Goal: Task Accomplishment & Management: Complete application form

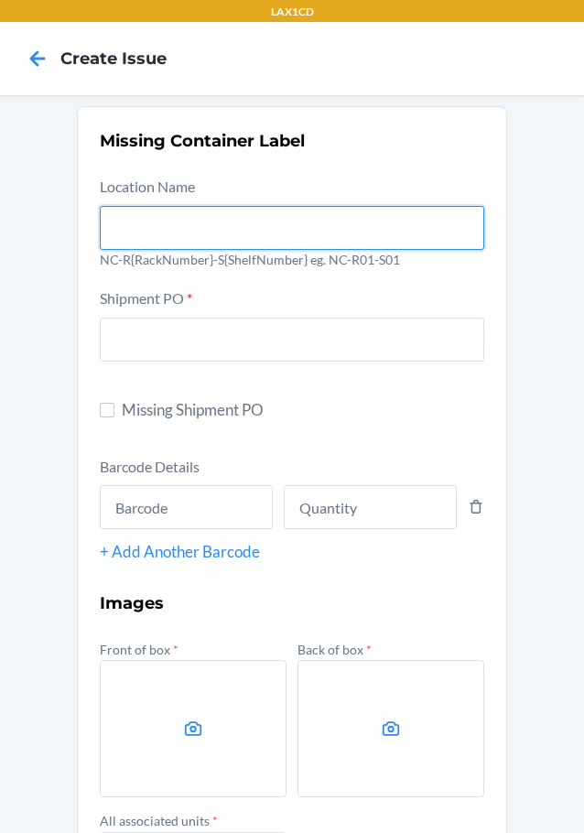
click at [225, 227] on input "text" at bounding box center [292, 228] width 384 height 44
type input "NC-RLCD01-SO1"
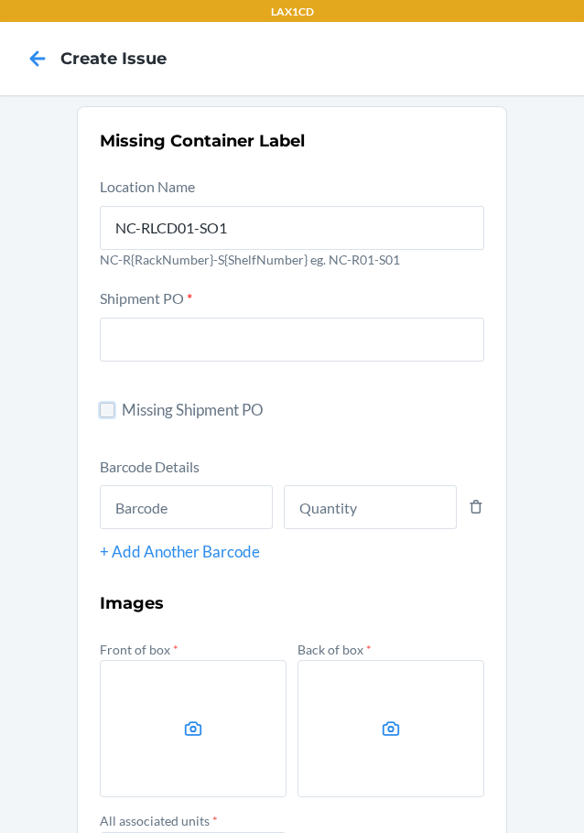
click at [107, 405] on input "Missing Shipment PO" at bounding box center [107, 410] width 15 height 15
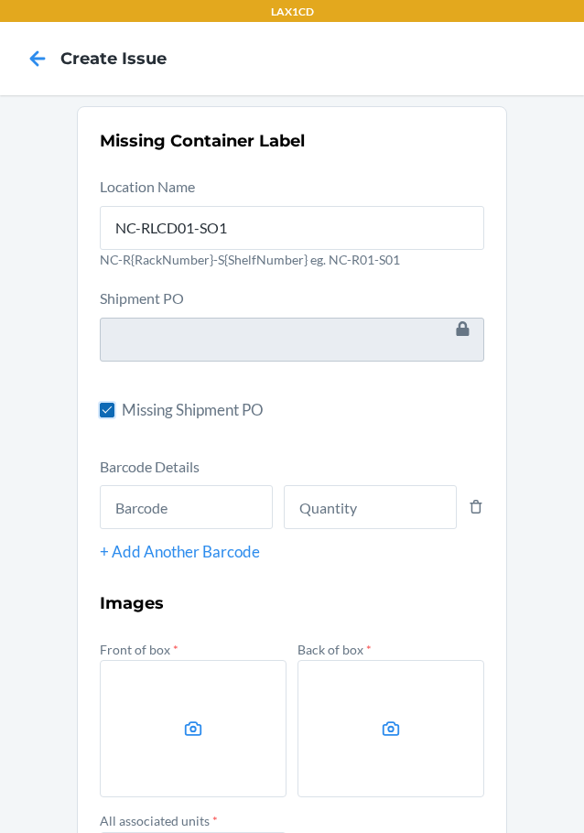
click at [100, 408] on input "Missing Shipment PO" at bounding box center [107, 410] width 15 height 15
checkbox input "false"
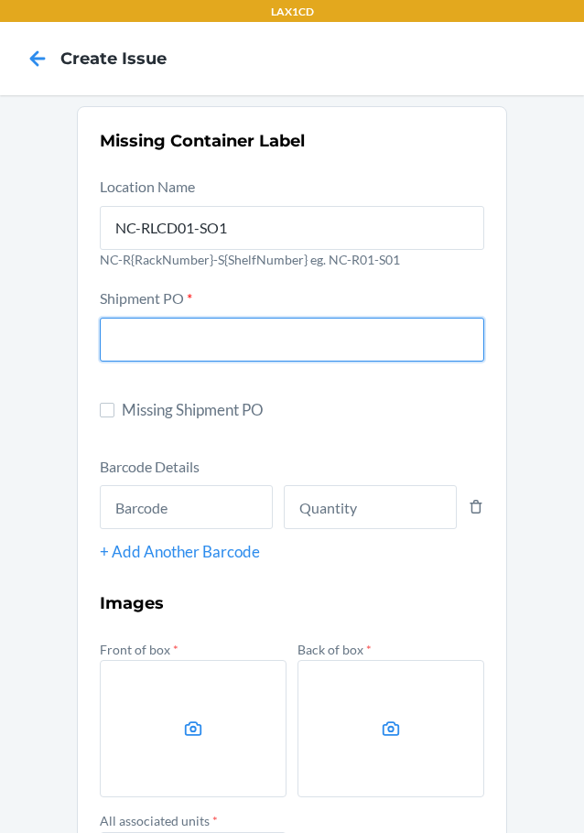
click at [103, 343] on input "text" at bounding box center [292, 340] width 384 height 44
type input "9907689"
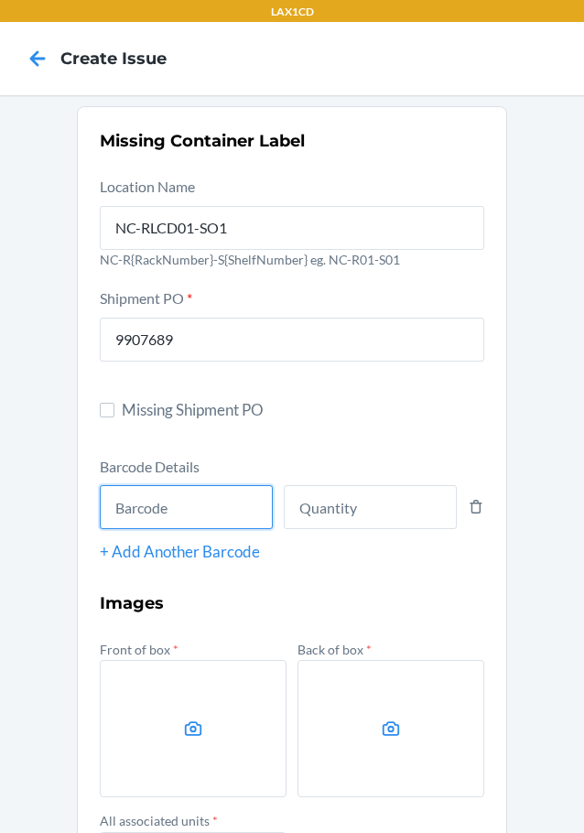
click at [229, 518] on input "text" at bounding box center [186, 507] width 173 height 44
type input "8809419040858"
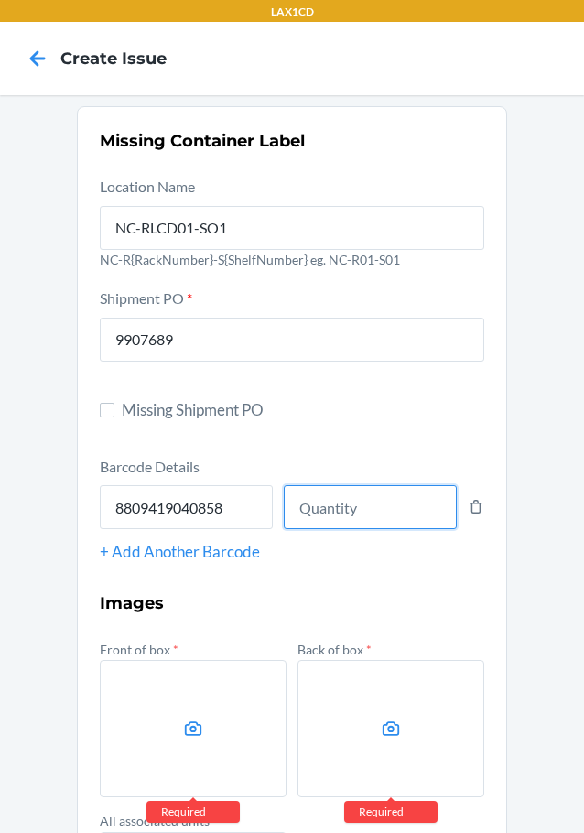
click at [317, 497] on input "number" at bounding box center [370, 507] width 173 height 44
type input "1"
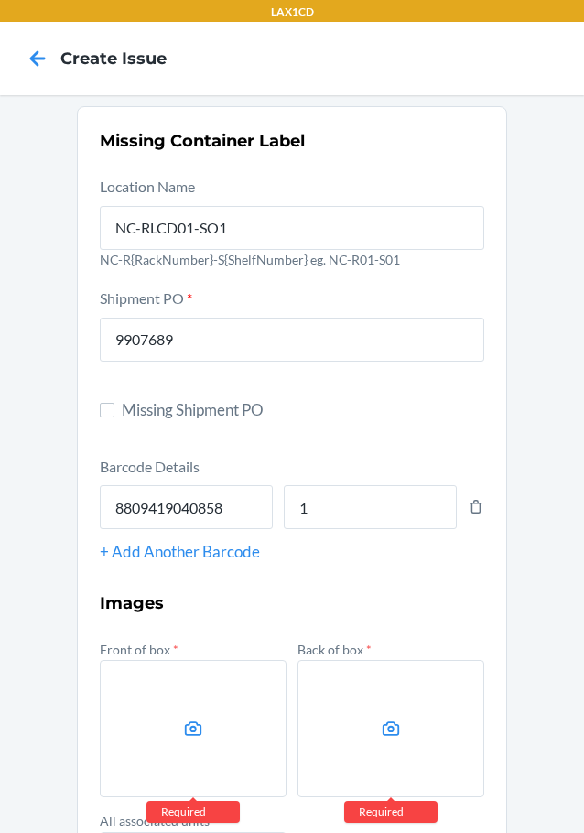
click at [177, 752] on label at bounding box center [193, 728] width 187 height 137
click at [0, 0] on input "file" at bounding box center [0, 0] width 0 height 0
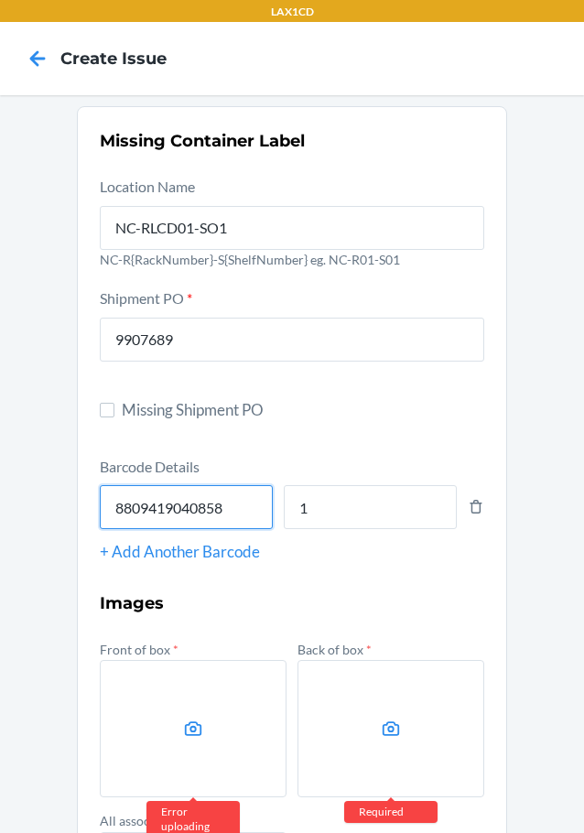
click at [135, 491] on input "8809419040858" at bounding box center [186, 507] width 173 height 44
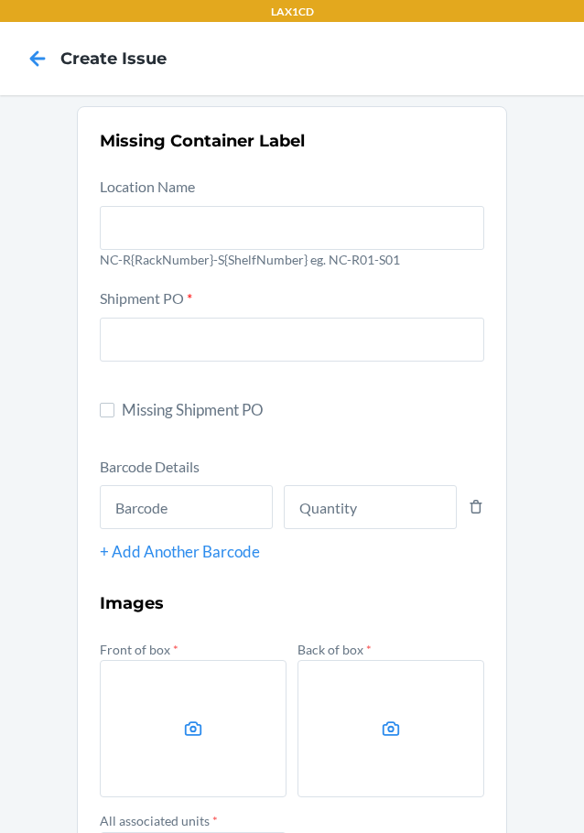
click at [191, 204] on div at bounding box center [292, 224] width 384 height 51
click at [191, 206] on input "text" at bounding box center [292, 228] width 384 height 44
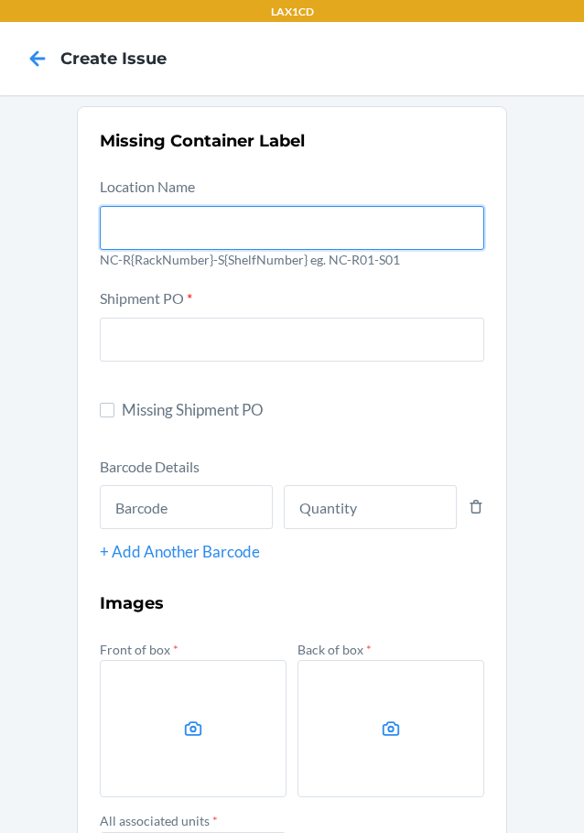
click at [191, 214] on input "text" at bounding box center [292, 228] width 384 height 44
type input "NC-RLCD01-SO1"
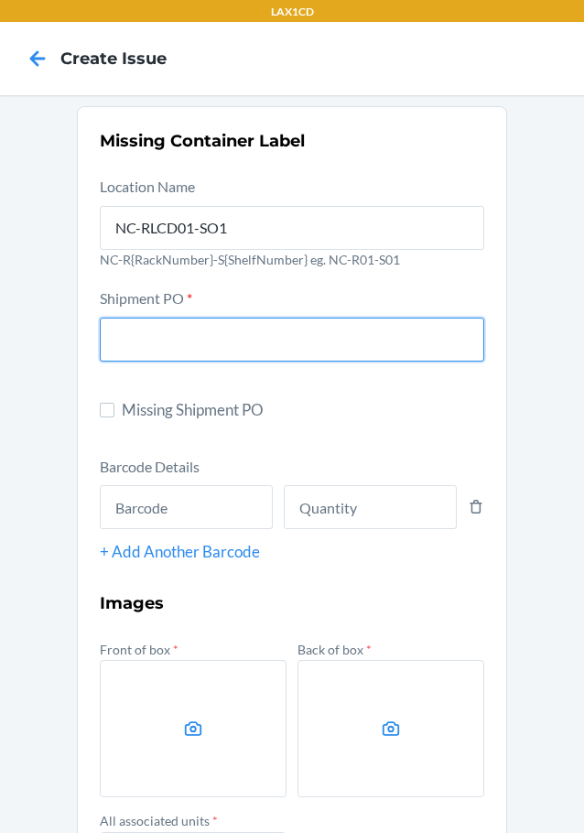
click at [137, 340] on input "text" at bounding box center [292, 340] width 384 height 44
type input "9907689"
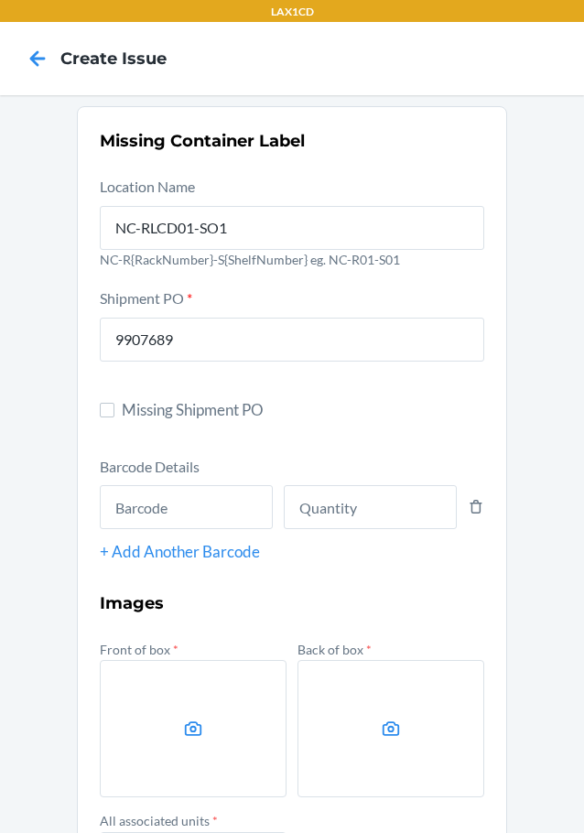
click at [167, 533] on div "Barcode Details + Add Another Barcode" at bounding box center [292, 509] width 384 height 109
click at [160, 526] on input "text" at bounding box center [186, 507] width 173 height 44
paste input "8809419040858"
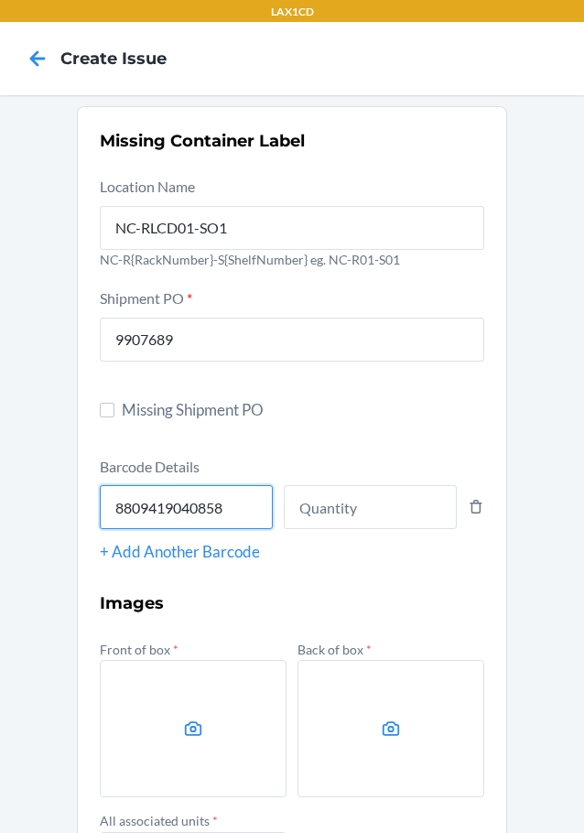
type input "8809419040858"
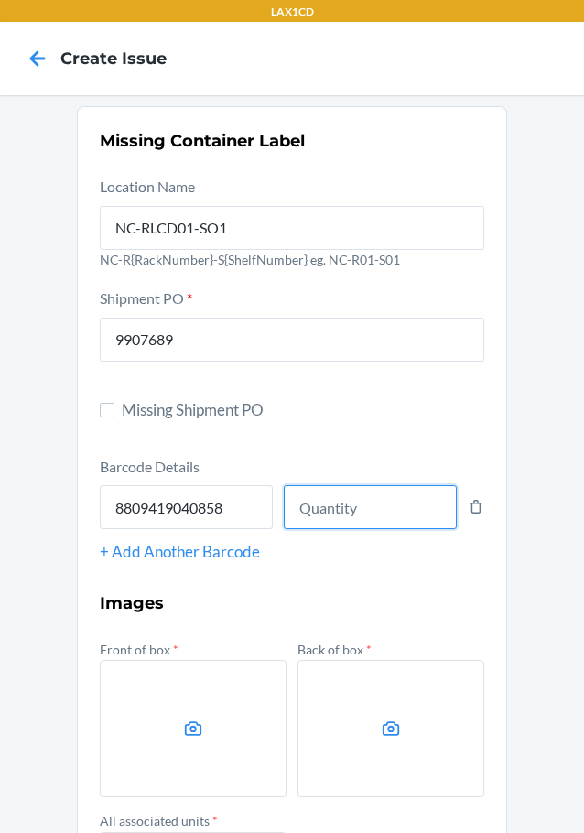
click at [331, 514] on input "number" at bounding box center [370, 507] width 173 height 44
type input "4"
type input "1"
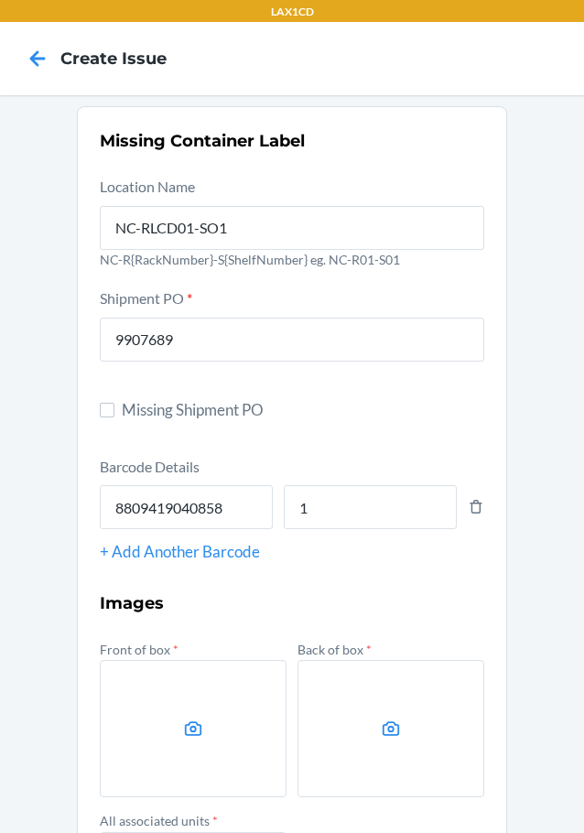
click at [178, 709] on label at bounding box center [193, 728] width 187 height 137
click at [0, 0] on input "file" at bounding box center [0, 0] width 0 height 0
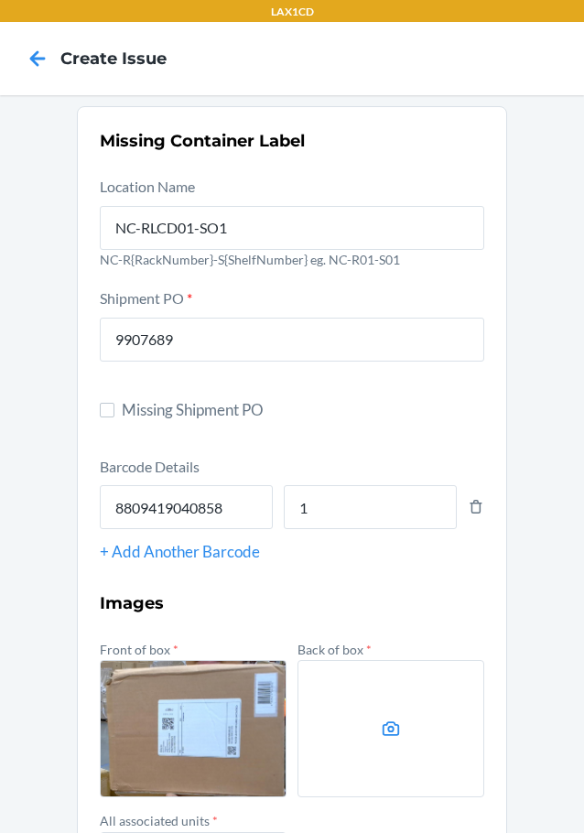
scroll to position [236, 0]
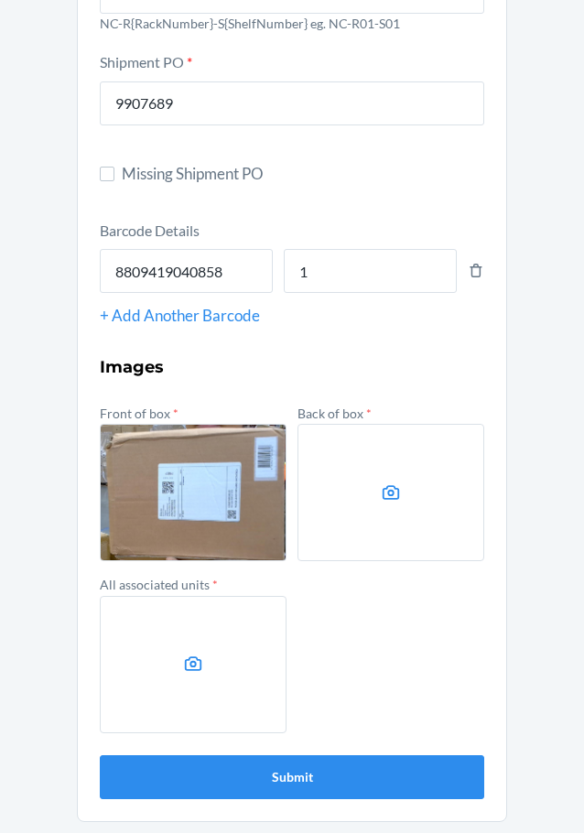
drag, startPoint x: 352, startPoint y: 462, endPoint x: 360, endPoint y: 472, distance: 12.4
click at [360, 472] on label at bounding box center [390, 492] width 187 height 137
click at [0, 0] on input "file" at bounding box center [0, 0] width 0 height 0
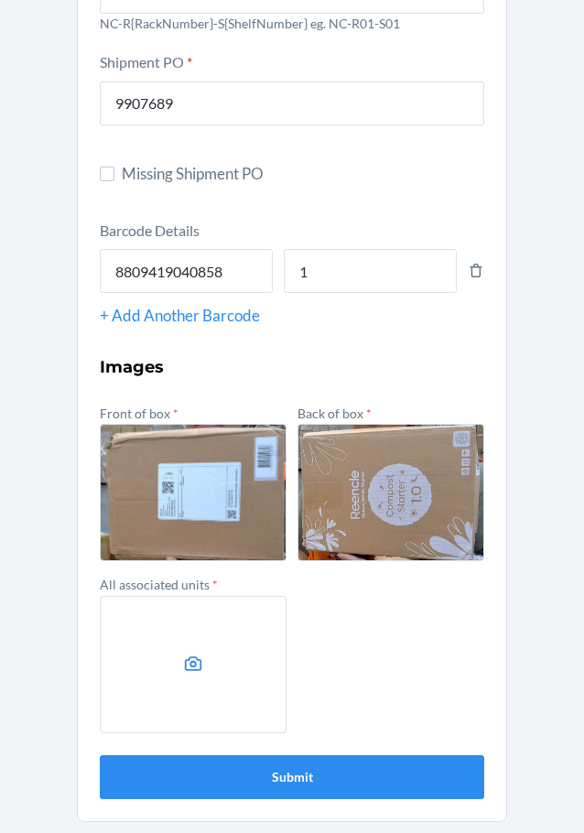
drag, startPoint x: 230, startPoint y: 632, endPoint x: 221, endPoint y: 657, distance: 26.4
click at [221, 657] on label at bounding box center [193, 664] width 187 height 137
click at [0, 0] on input "file" at bounding box center [0, 0] width 0 height 0
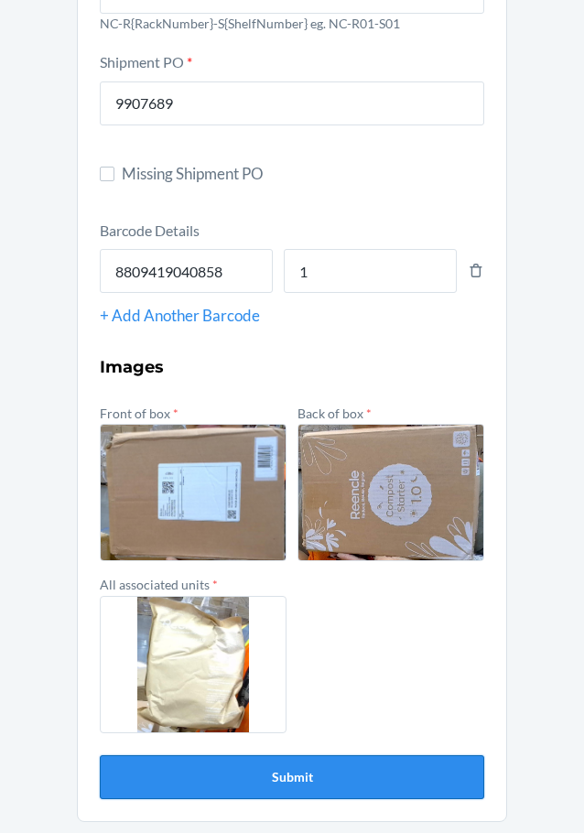
click at [308, 777] on button "Submit" at bounding box center [292, 777] width 384 height 44
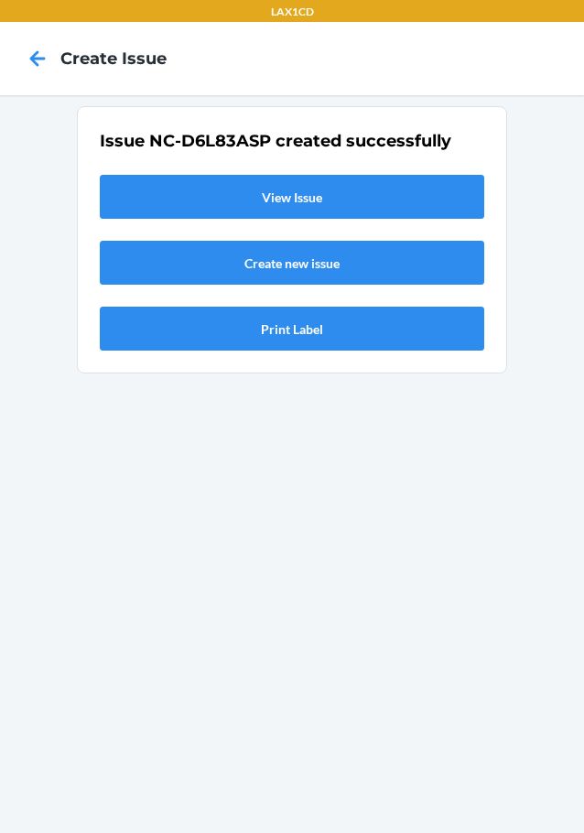
scroll to position [0, 0]
click at [301, 196] on link "View Issue" at bounding box center [292, 197] width 384 height 44
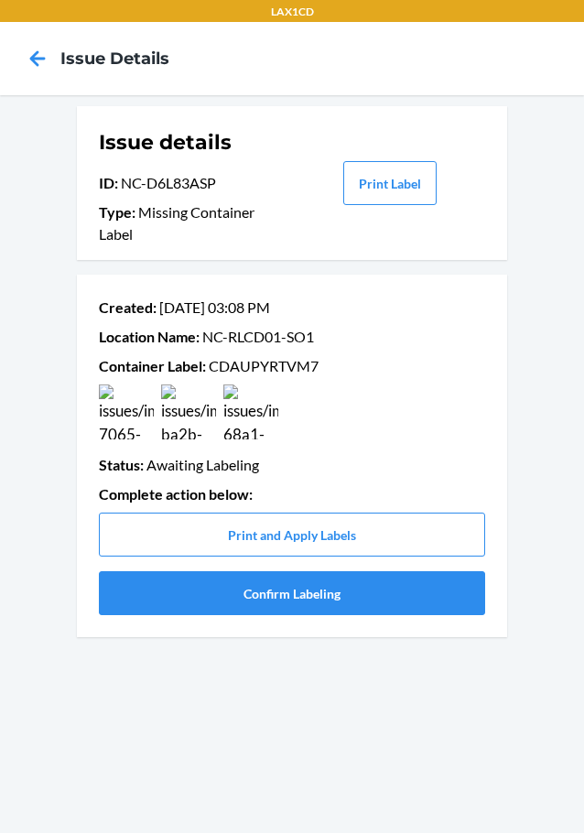
click at [225, 359] on p "Container Label : CDAUPYRTVM7" at bounding box center [292, 366] width 386 height 22
copy p "CDAUPYRTVM7"
click at [192, 601] on button "Confirm Labeling" at bounding box center [292, 593] width 386 height 44
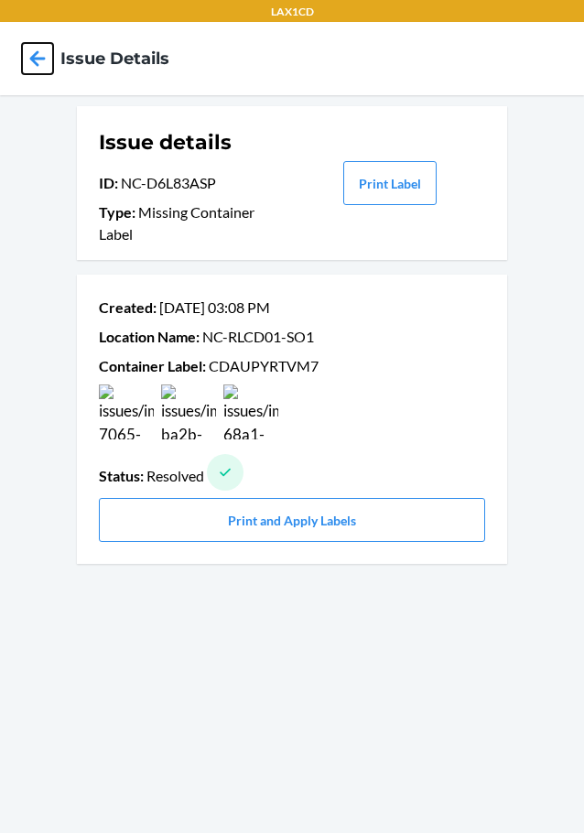
click at [28, 53] on icon at bounding box center [37, 58] width 31 height 31
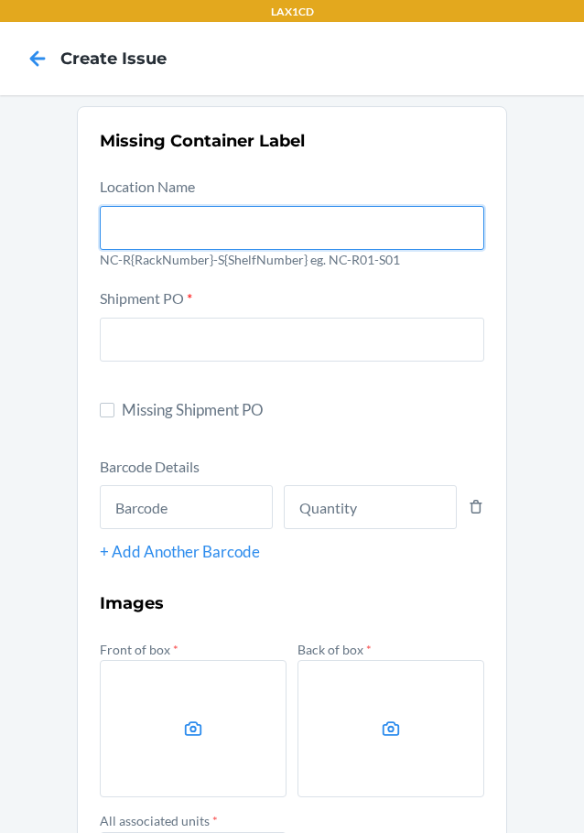
click at [210, 237] on input "text" at bounding box center [292, 228] width 384 height 44
type input "NC-RLCD01-SO1"
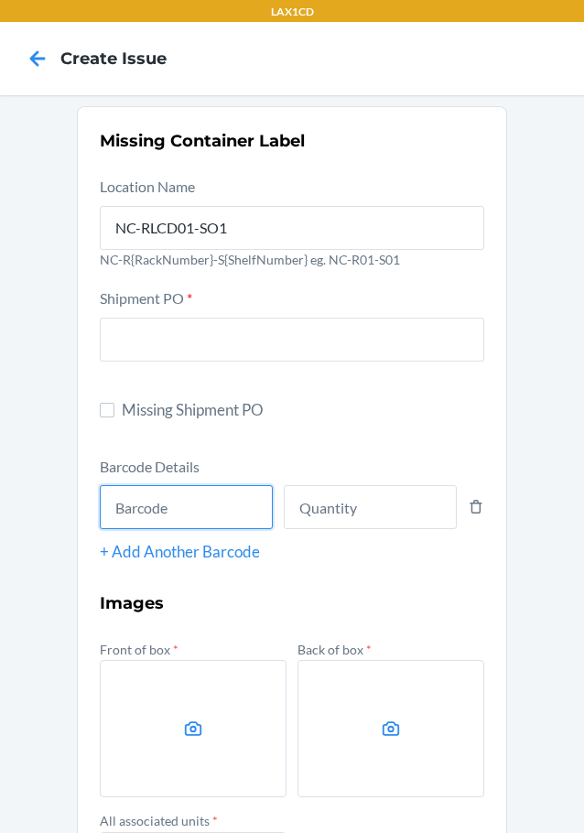
click at [117, 487] on input "text" at bounding box center [186, 507] width 173 height 44
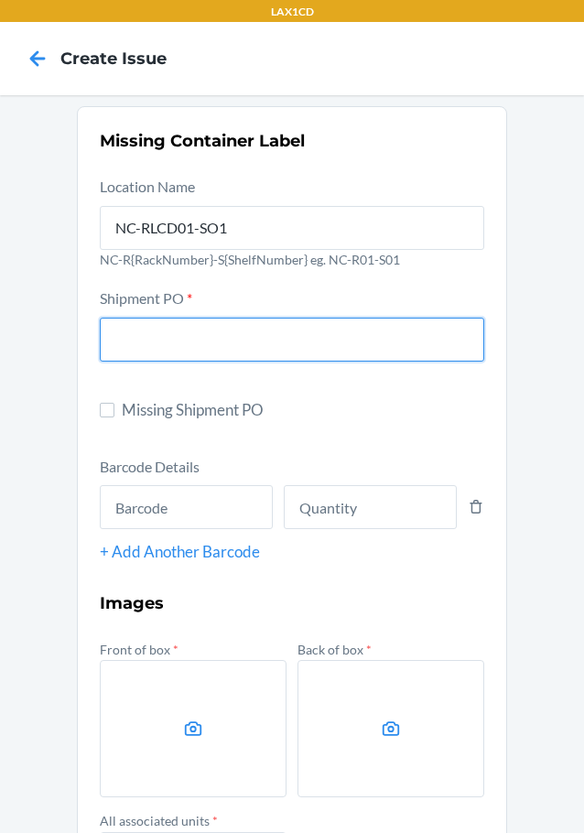
click at [109, 340] on input "text" at bounding box center [292, 340] width 384 height 44
type input "9907196"
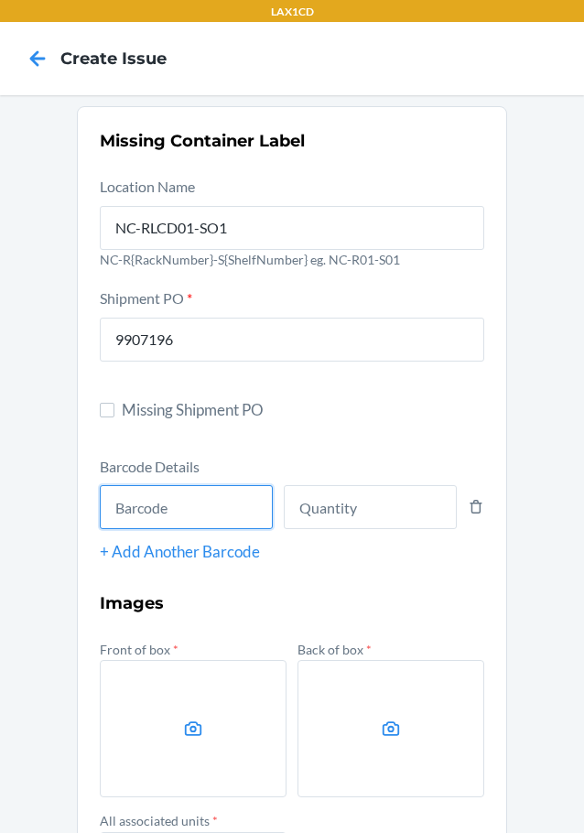
click at [258, 504] on input "text" at bounding box center [186, 507] width 173 height 44
click at [213, 509] on input "text" at bounding box center [186, 507] width 173 height 44
type input "860001567625"
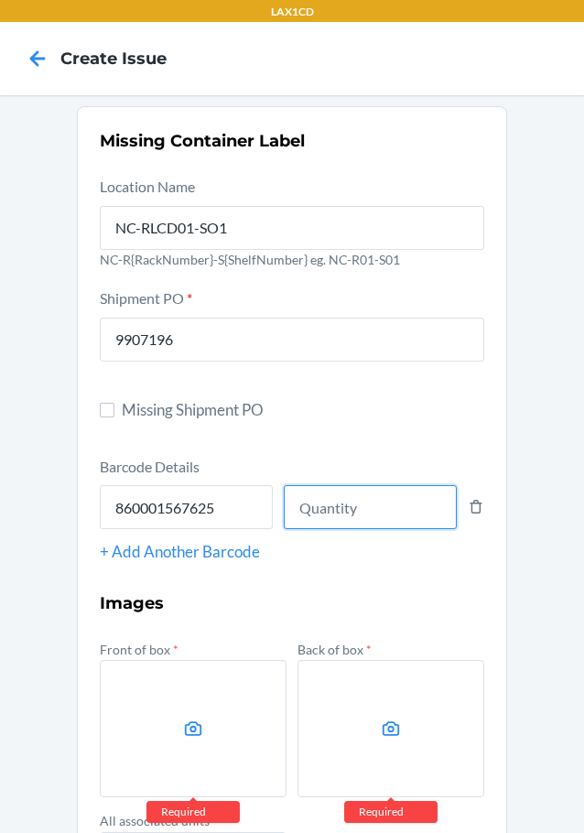
click at [355, 498] on input "number" at bounding box center [370, 507] width 173 height 44
type input "6"
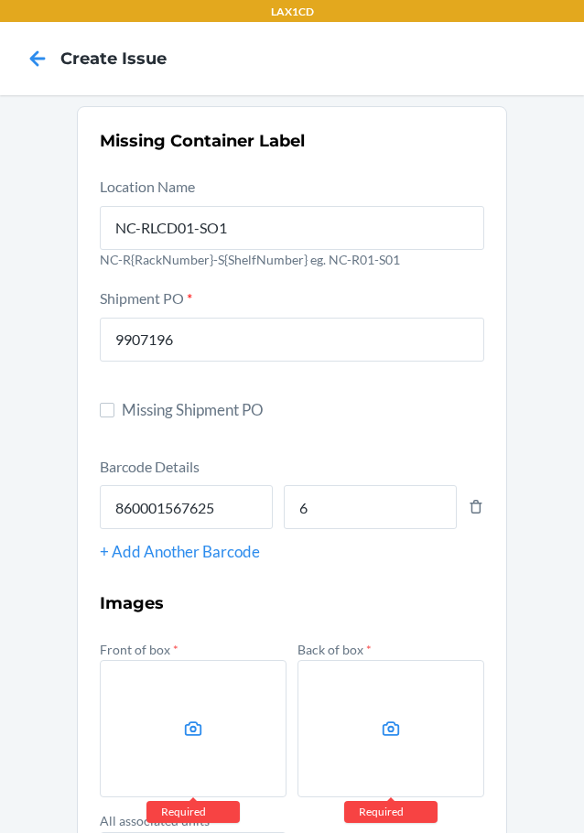
click at [112, 677] on label at bounding box center [193, 728] width 187 height 137
click at [0, 0] on input "file" at bounding box center [0, 0] width 0 height 0
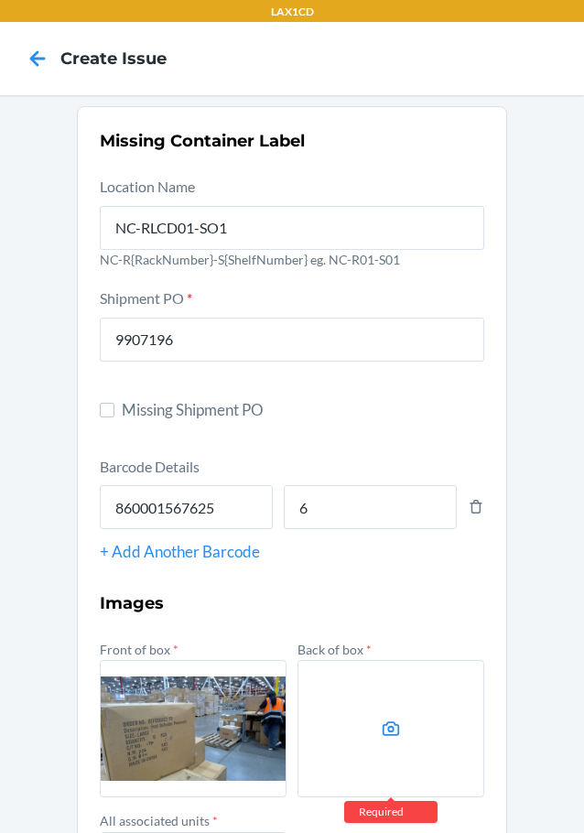
drag, startPoint x: 161, startPoint y: 688, endPoint x: 128, endPoint y: 725, distance: 49.2
click at [128, 725] on label at bounding box center [193, 728] width 187 height 137
click at [0, 0] on input "file" at bounding box center [0, 0] width 0 height 0
click at [258, 736] on label at bounding box center [193, 728] width 187 height 137
click at [0, 0] on input "file" at bounding box center [0, 0] width 0 height 0
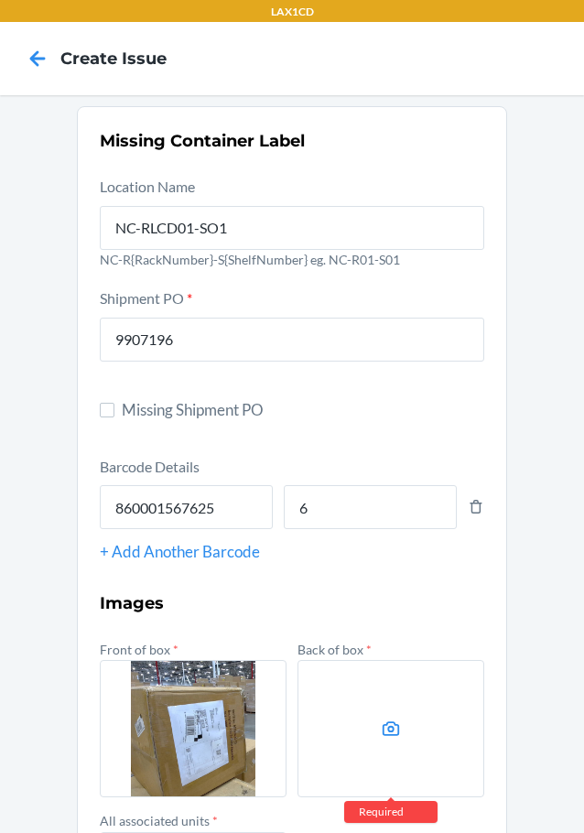
click at [405, 710] on label at bounding box center [390, 728] width 187 height 137
click at [0, 0] on input "file" at bounding box center [0, 0] width 0 height 0
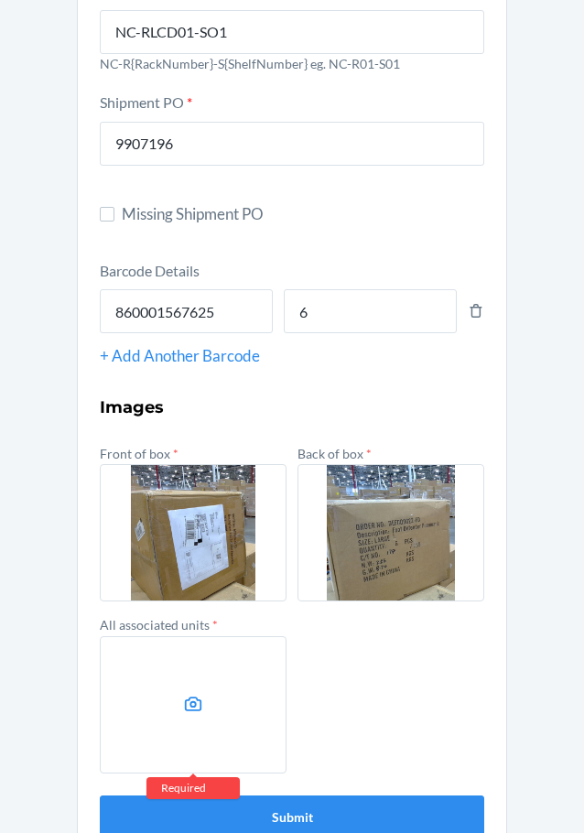
scroll to position [236, 0]
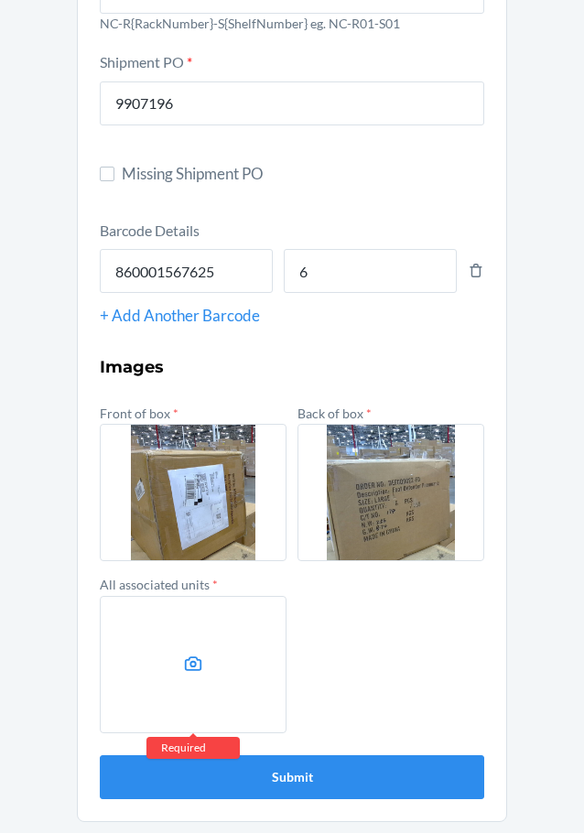
click at [65, 647] on div "Missing Container Label Location Name NC-RLCD01-SO1 NC-R{RackNumber}-S{ShelfNum…" at bounding box center [292, 346] width 584 height 974
click at [124, 647] on label at bounding box center [193, 664] width 187 height 137
click at [0, 0] on input "file" at bounding box center [0, 0] width 0 height 0
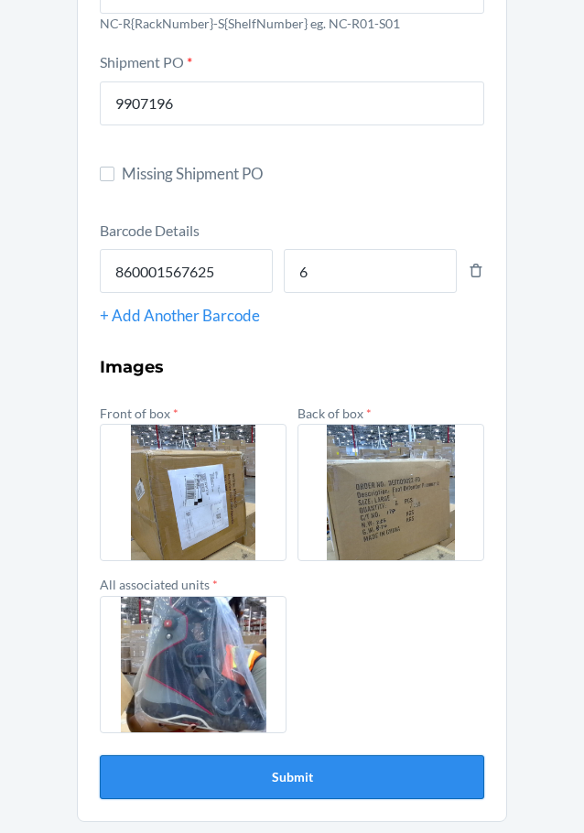
click at [383, 786] on button "Submit" at bounding box center [292, 777] width 384 height 44
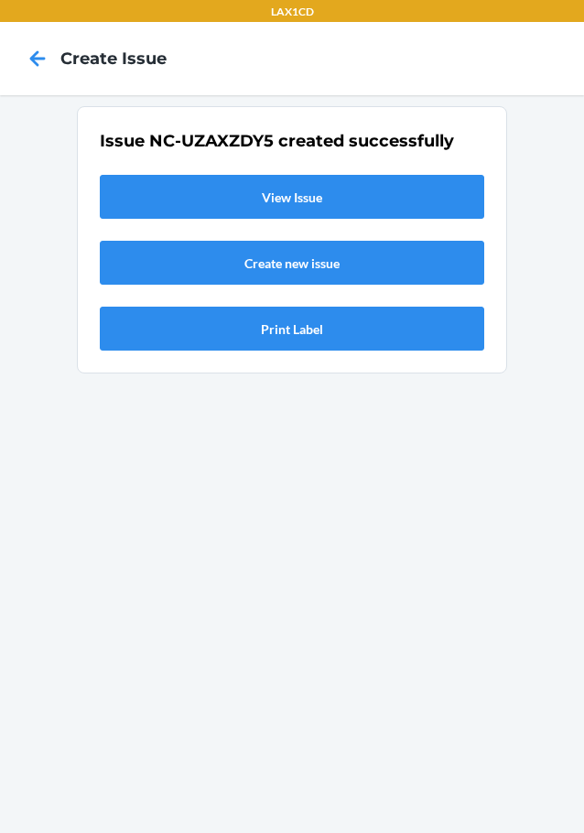
scroll to position [0, 0]
click at [316, 221] on div "Issue NC-UZAXZDY5 created successfully View Issue Create new issue Print Label" at bounding box center [292, 239] width 384 height 221
click at [261, 244] on link "Create new issue" at bounding box center [292, 263] width 384 height 44
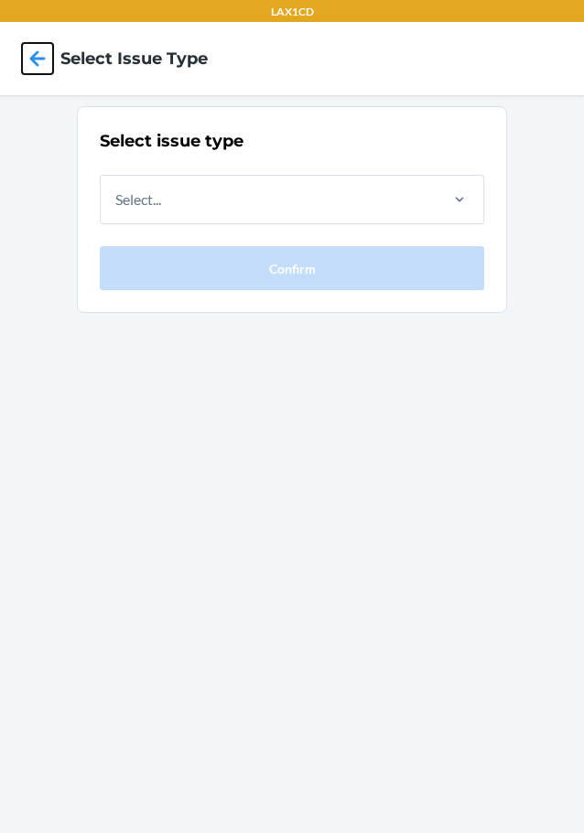
click at [28, 66] on icon at bounding box center [37, 58] width 31 height 31
click at [29, 45] on icon at bounding box center [37, 58] width 31 height 31
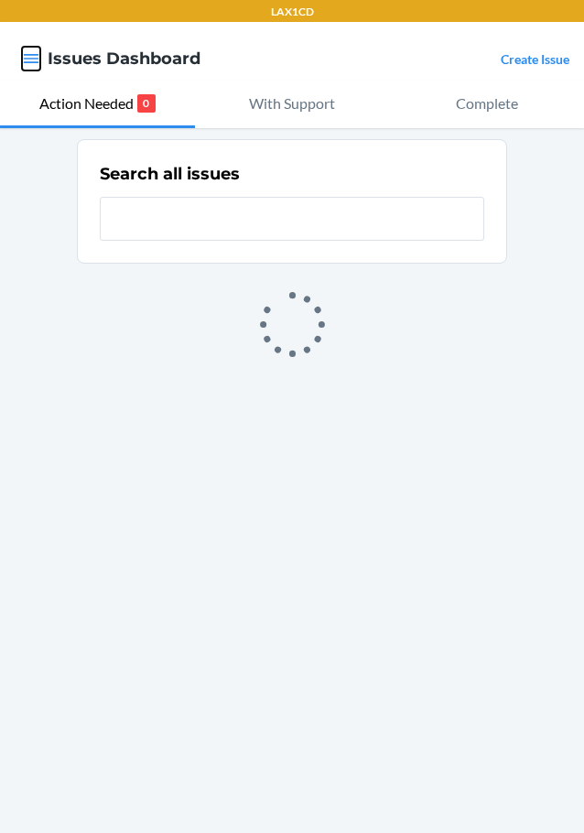
click at [29, 53] on icon "button" at bounding box center [31, 58] width 18 height 18
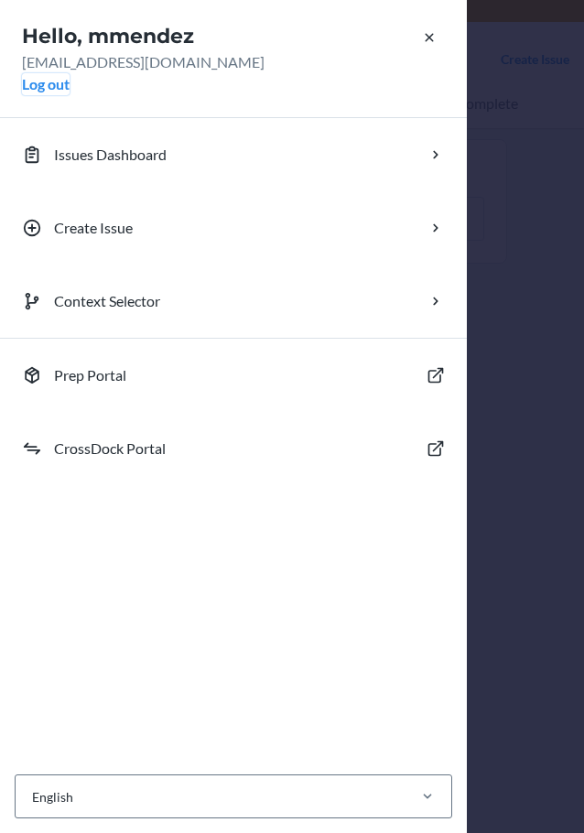
click at [29, 85] on button "Log out" at bounding box center [46, 84] width 48 height 22
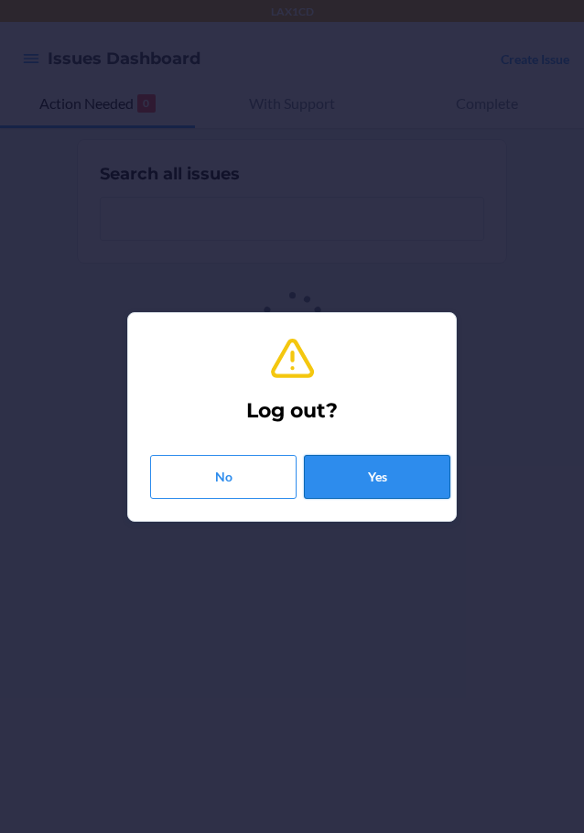
click at [397, 481] on button "Yes" at bounding box center [377, 477] width 146 height 44
